Goal: Information Seeking & Learning: Learn about a topic

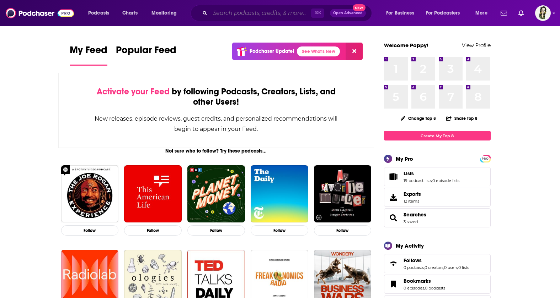
click at [245, 17] on input "Search podcasts, credits, & more..." at bounding box center [260, 12] width 101 height 11
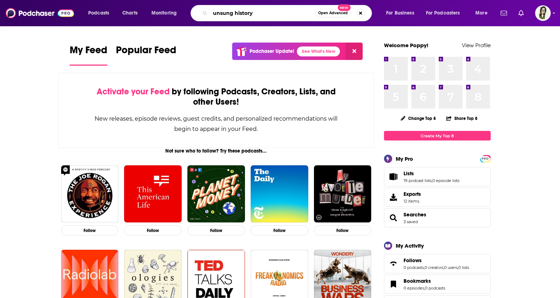
type input "unsung history"
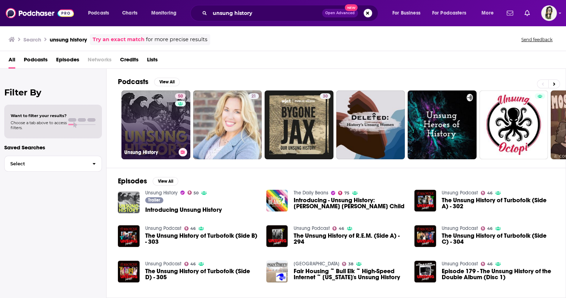
click at [162, 129] on link "50 Unsung History" at bounding box center [156, 125] width 69 height 69
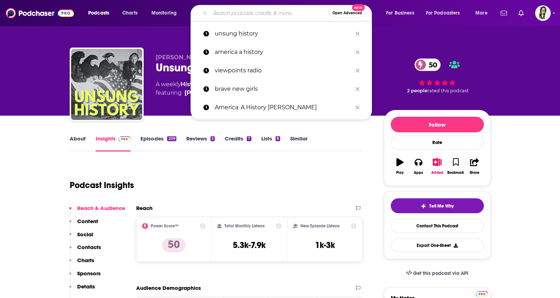
click at [285, 14] on input "Search podcasts, credits, & more..." at bounding box center [269, 12] width 119 height 11
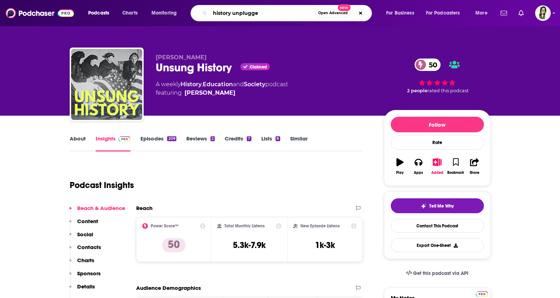
type input "history unplugged"
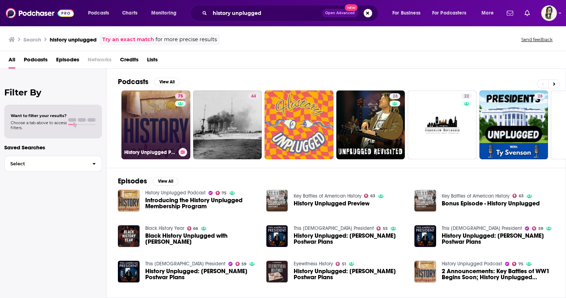
click at [154, 126] on link "75 History Unplugged Podcast" at bounding box center [156, 125] width 69 height 69
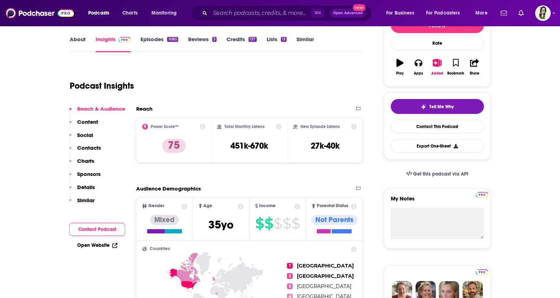
scroll to position [101, 0]
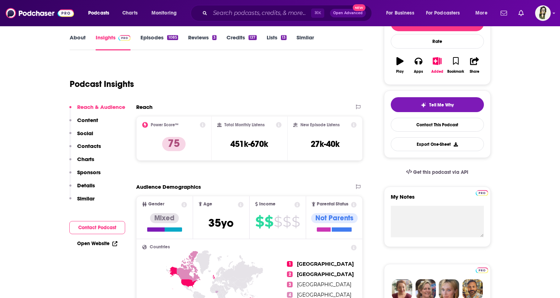
click at [73, 37] on link "About" at bounding box center [78, 42] width 16 height 16
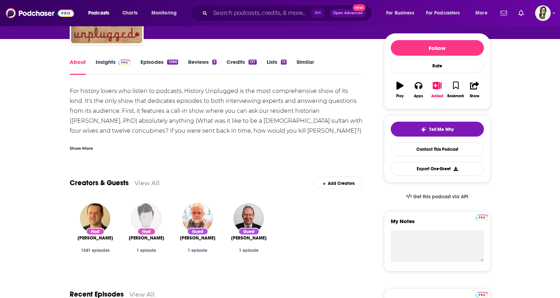
scroll to position [16, 0]
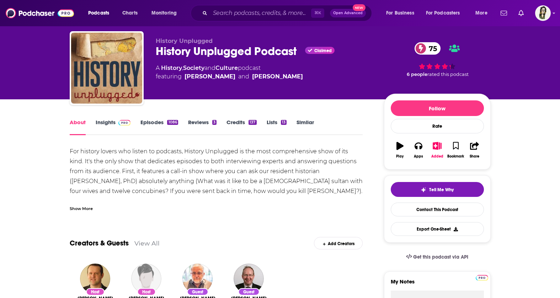
click at [104, 123] on link "Insights" at bounding box center [113, 127] width 35 height 16
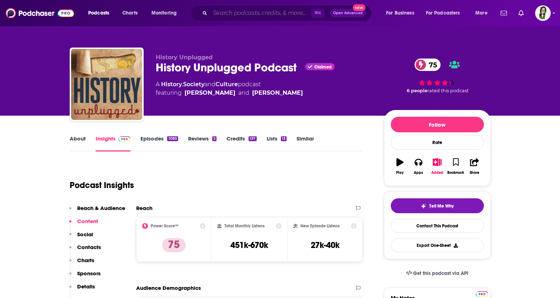
click at [236, 11] on input "Search podcasts, credits, & more..." at bounding box center [260, 12] width 101 height 11
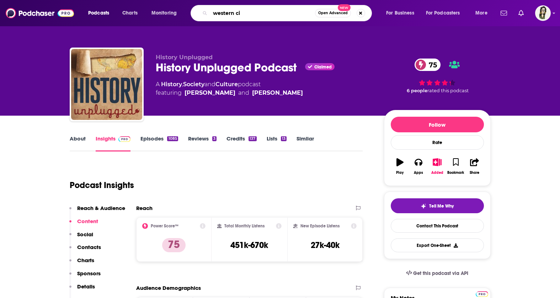
type input "western civ"
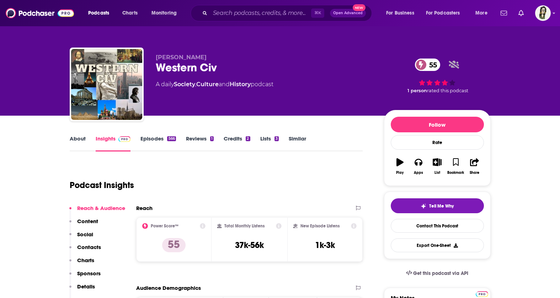
click at [77, 140] on link "About" at bounding box center [78, 143] width 16 height 16
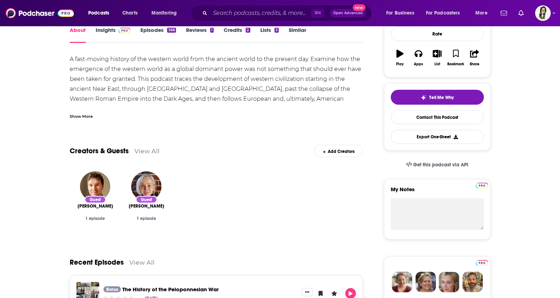
scroll to position [123, 0]
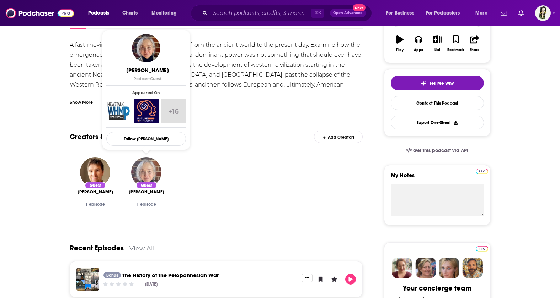
click at [153, 163] on img "Maria Foscarinis" at bounding box center [146, 172] width 30 height 30
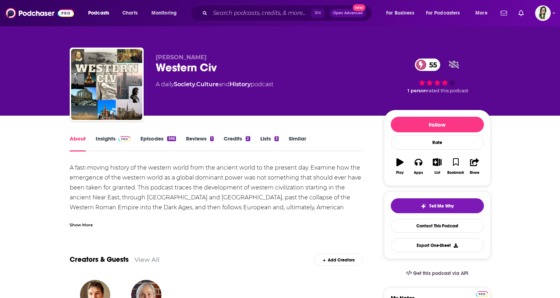
click at [82, 220] on div "Show More" at bounding box center [216, 222] width 293 height 12
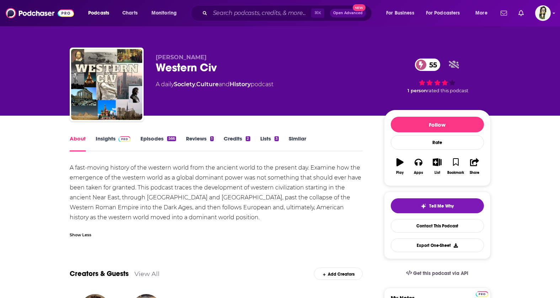
click at [98, 139] on link "Insights" at bounding box center [113, 143] width 35 height 16
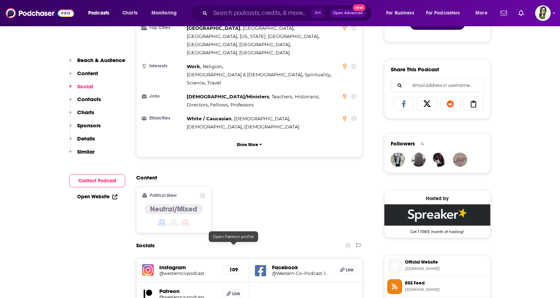
scroll to position [492, 0]
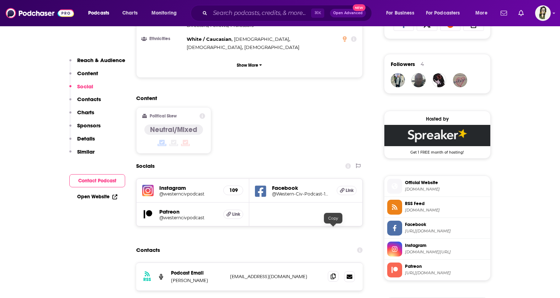
click at [334, 274] on icon at bounding box center [332, 277] width 5 height 6
